Goal: Task Accomplishment & Management: Manage account settings

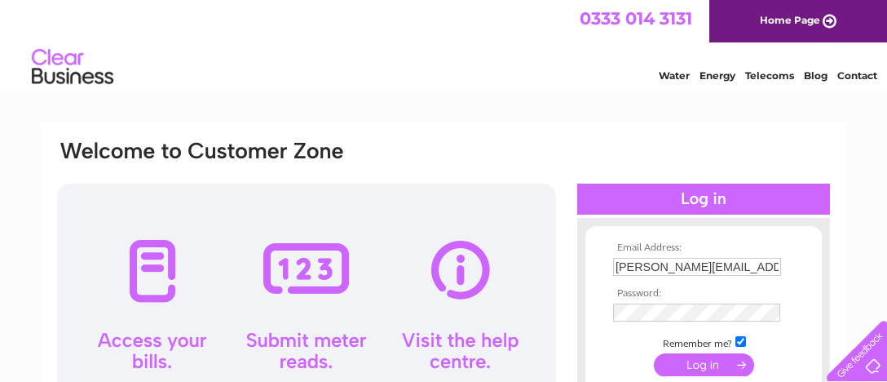
click at [703, 369] on input "submit" at bounding box center [704, 364] width 100 height 23
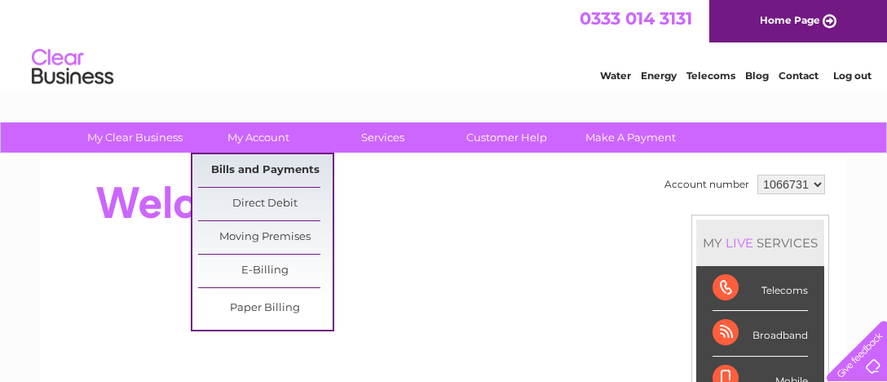
click at [263, 162] on link "Bills and Payments" at bounding box center [265, 170] width 135 height 33
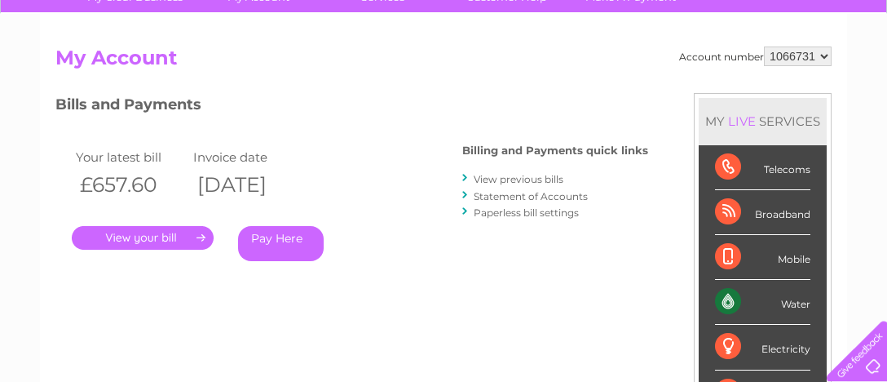
scroll to position [171, 0]
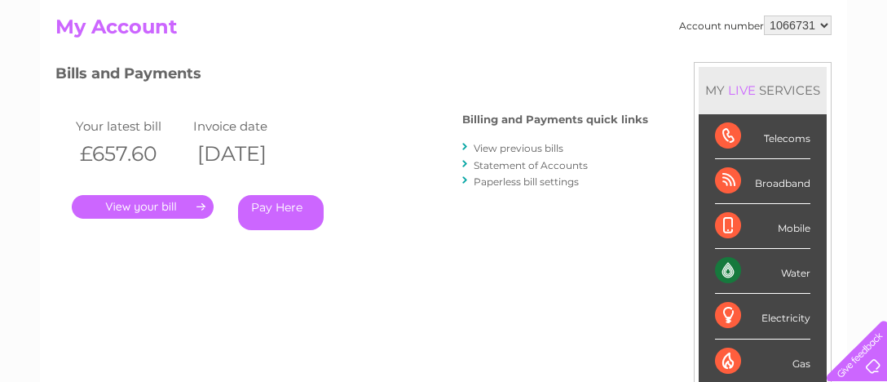
click at [524, 165] on link "Statement of Accounts" at bounding box center [531, 165] width 114 height 12
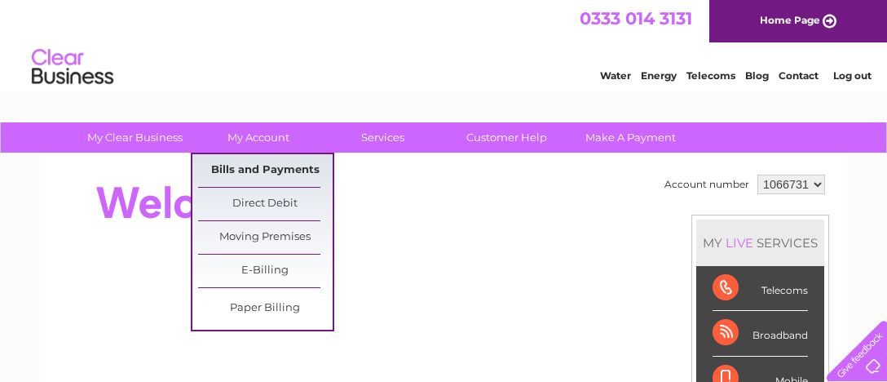
click at [267, 170] on link "Bills and Payments" at bounding box center [265, 170] width 135 height 33
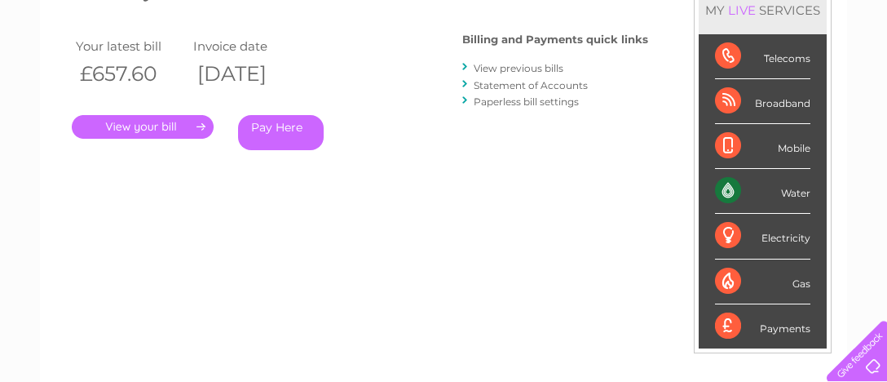
scroll to position [258, 0]
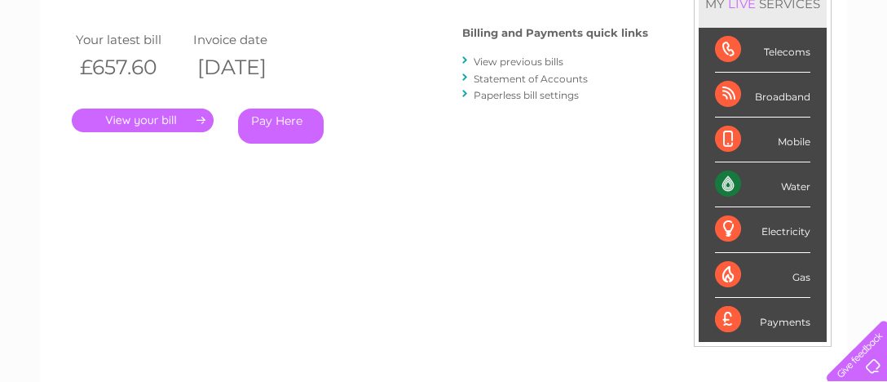
click at [172, 111] on link "." at bounding box center [143, 120] width 142 height 24
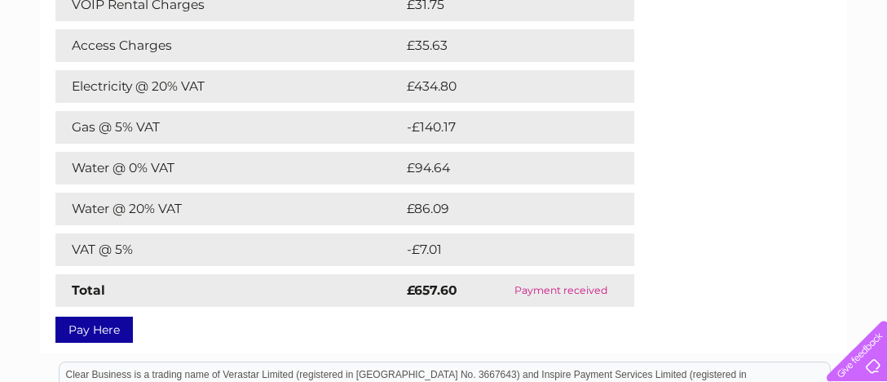
scroll to position [171, 0]
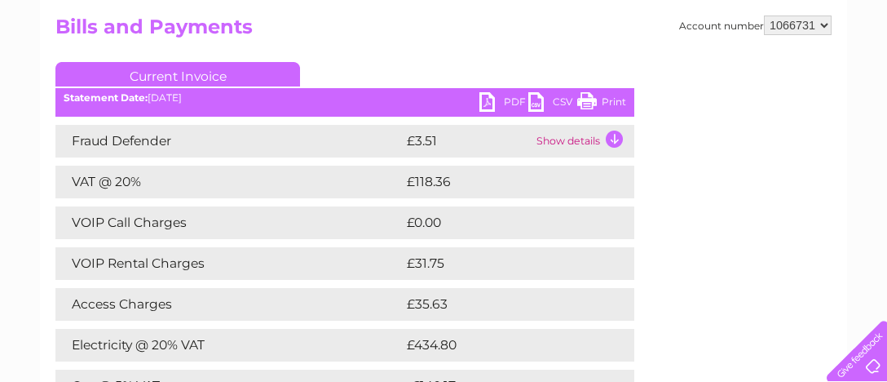
click at [495, 102] on link "PDF" at bounding box center [503, 104] width 49 height 24
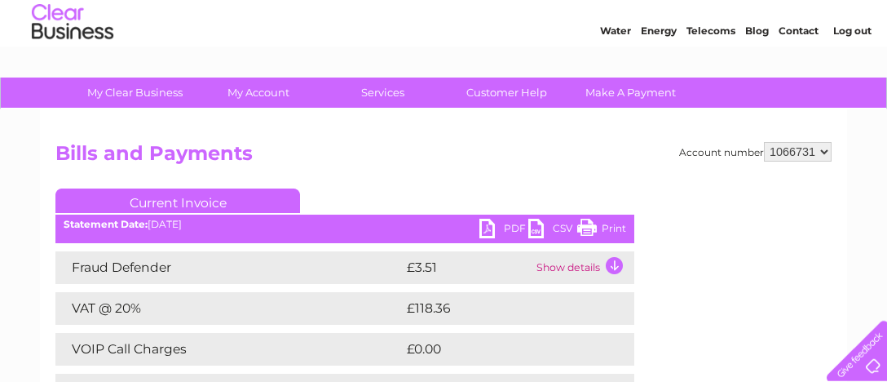
scroll to position [0, 0]
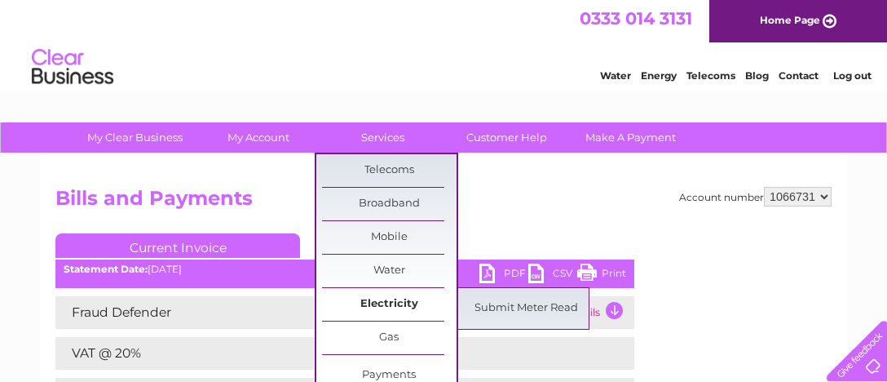
click at [382, 302] on link "Electricity" at bounding box center [389, 304] width 135 height 33
